Goal: Information Seeking & Learning: Learn about a topic

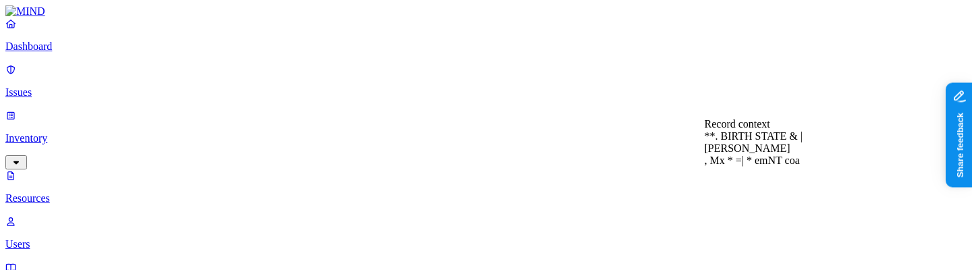
scroll to position [280, 0]
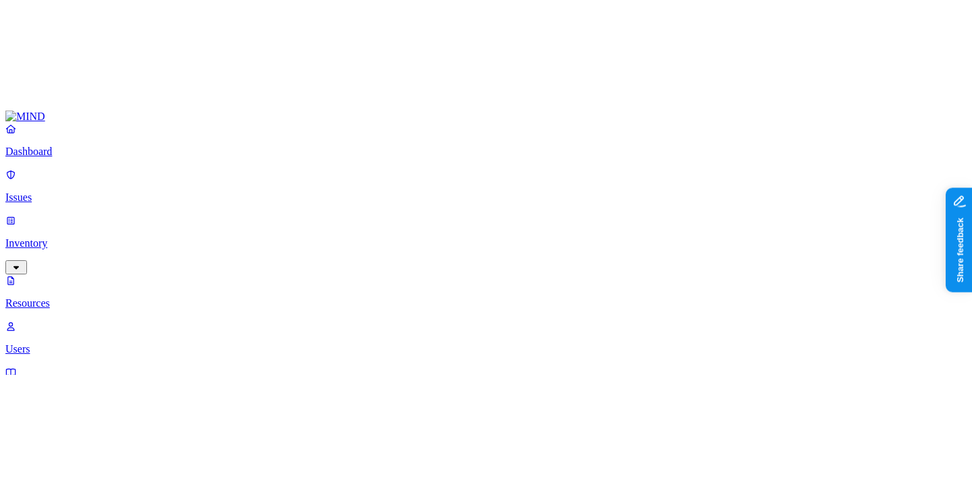
scroll to position [479, 0]
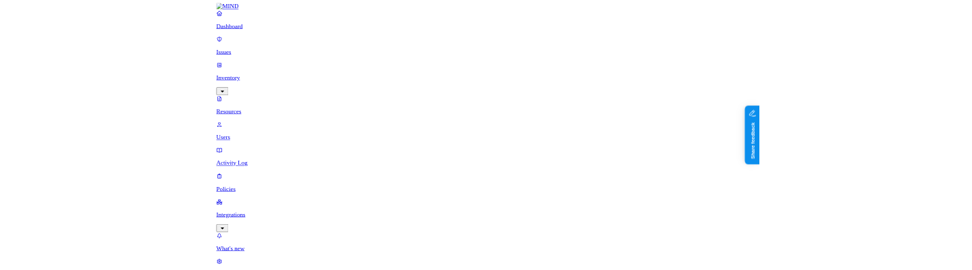
scroll to position [337, 0]
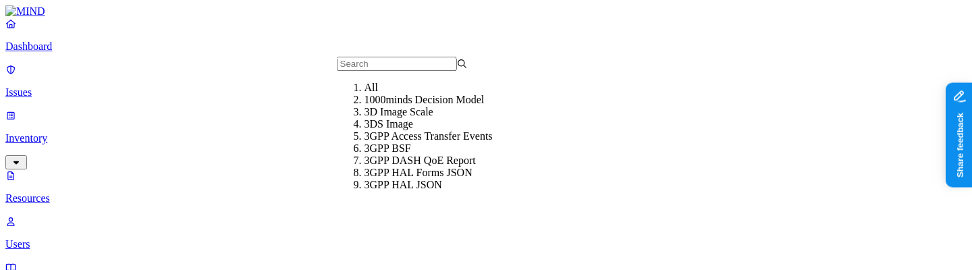
click at [373, 106] on div "1000minds Decision Model" at bounding box center [429, 100] width 130 height 12
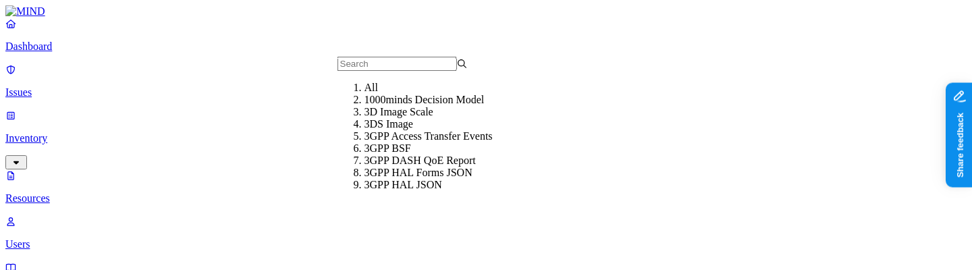
click at [417, 94] on div "All" at bounding box center [429, 88] width 130 height 12
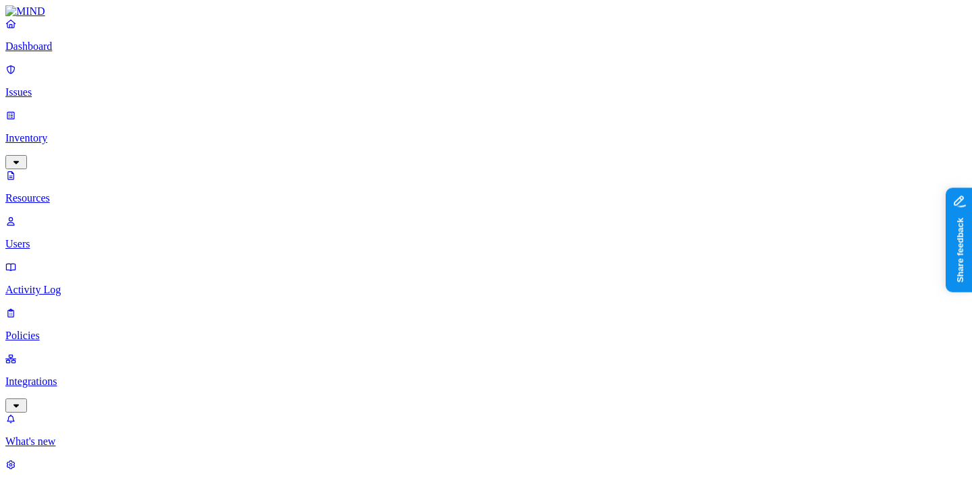
scroll to position [127, 0]
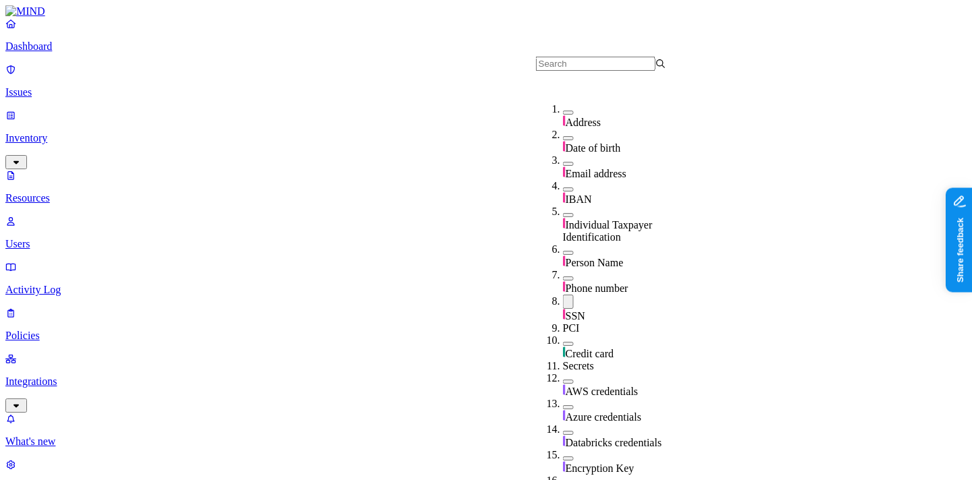
scroll to position [142, 0]
click at [563, 269] on div "SSN" at bounding box center [628, 309] width 130 height 28
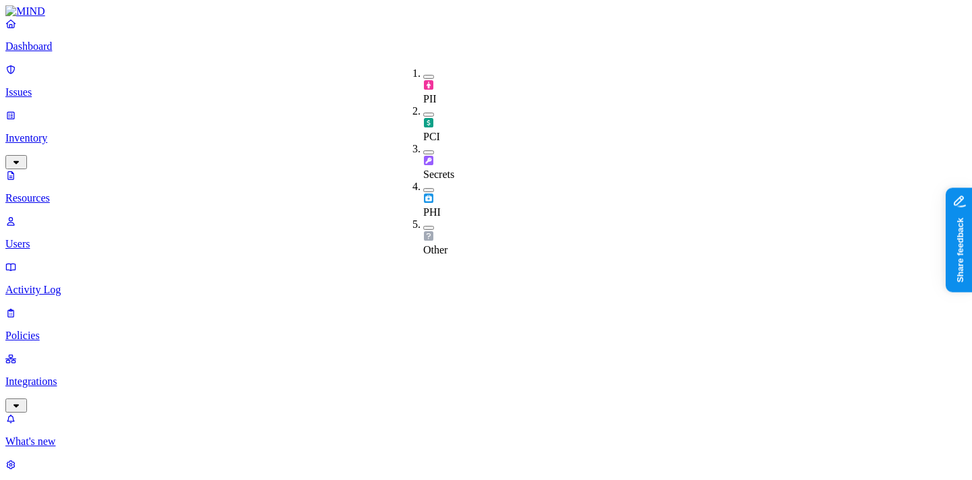
click at [423, 117] on div "PCI" at bounding box center [423, 130] width 0 height 26
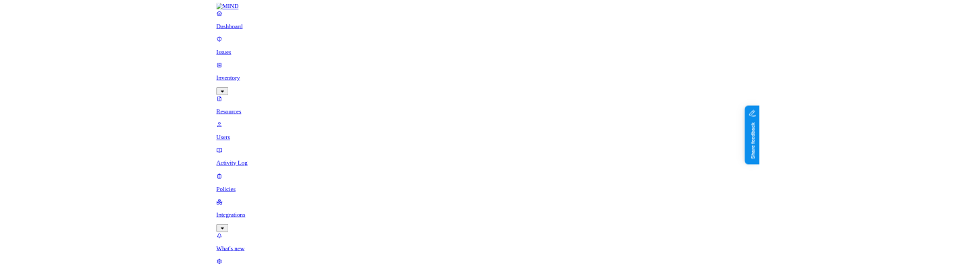
scroll to position [279, 0]
